Goal: Navigation & Orientation: Find specific page/section

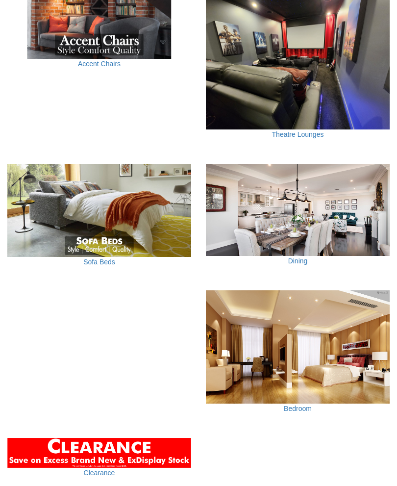
scroll to position [774, 0]
click at [304, 257] on link "Dining" at bounding box center [298, 261] width 20 height 8
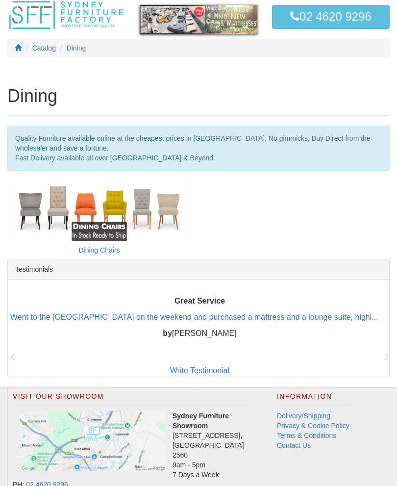
scroll to position [60, 0]
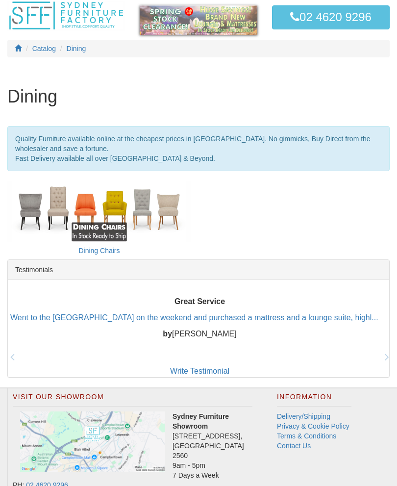
click at [105, 254] on link "Dining Chairs" at bounding box center [98, 251] width 41 height 8
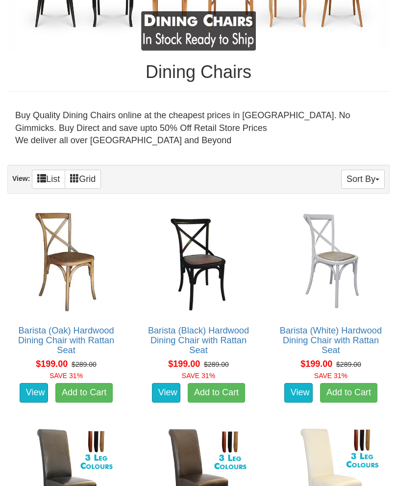
scroll to position [187, 0]
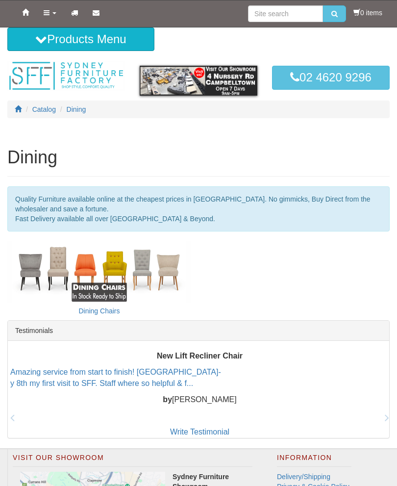
scroll to position [80, 0]
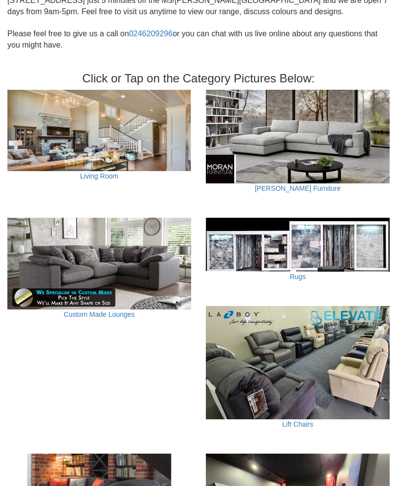
scroll to position [306, 0]
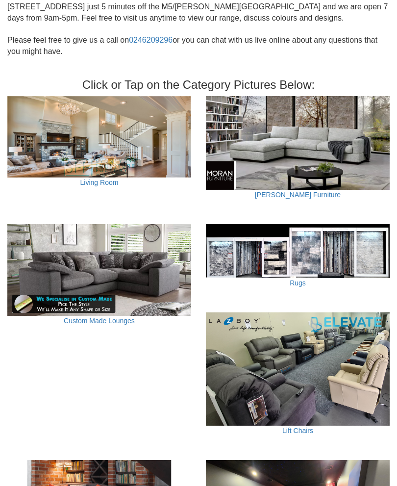
click at [103, 168] on img at bounding box center [99, 136] width 184 height 81
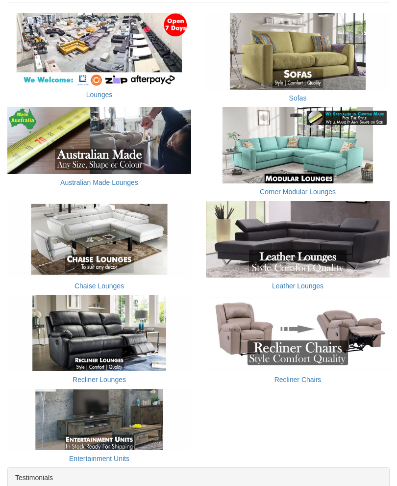
scroll to position [186, 0]
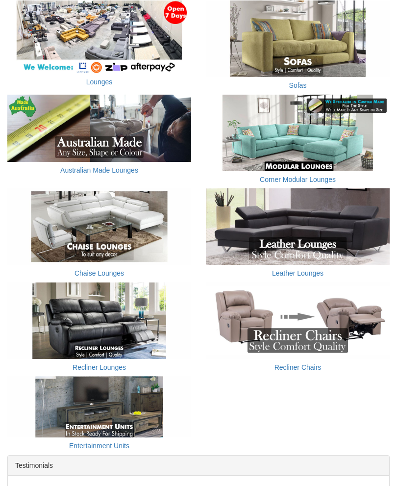
click at [118, 402] on img at bounding box center [99, 406] width 184 height 61
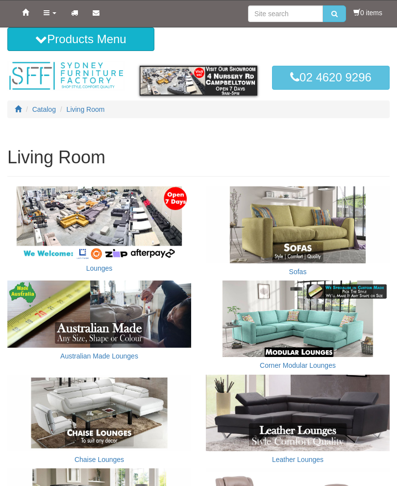
scroll to position [206, 0]
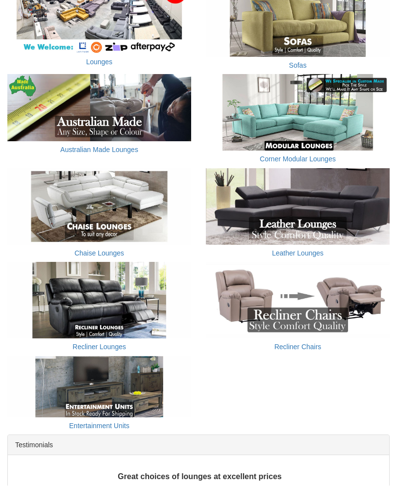
click at [322, 231] on img at bounding box center [298, 207] width 184 height 77
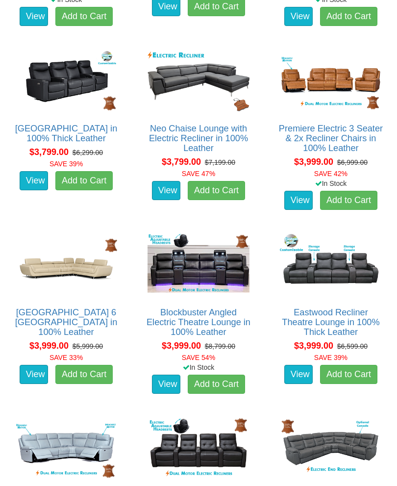
scroll to position [937, 0]
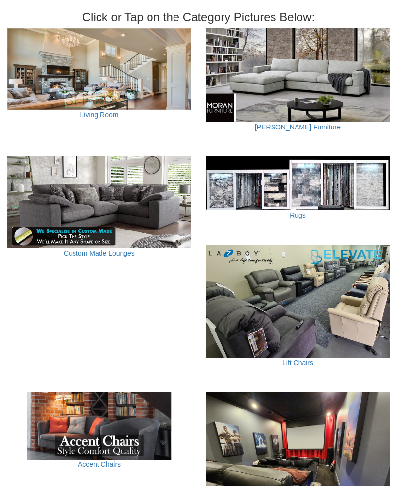
scroll to position [373, 0]
click at [109, 249] on link "Custom Made Lounges" at bounding box center [99, 253] width 71 height 8
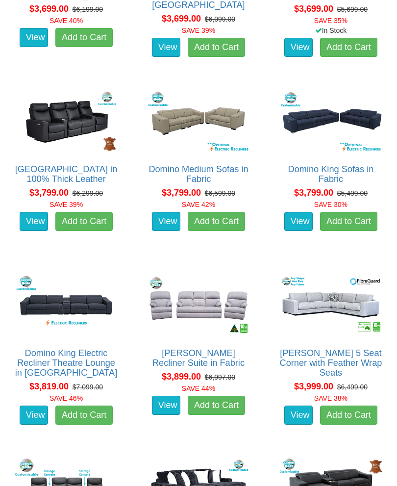
scroll to position [2819, 0]
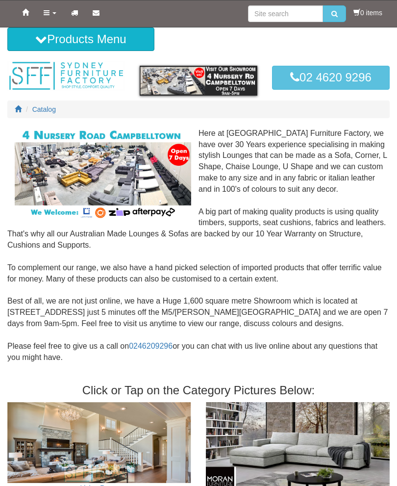
scroll to position [393, 0]
